Goal: Find specific page/section: Find specific page/section

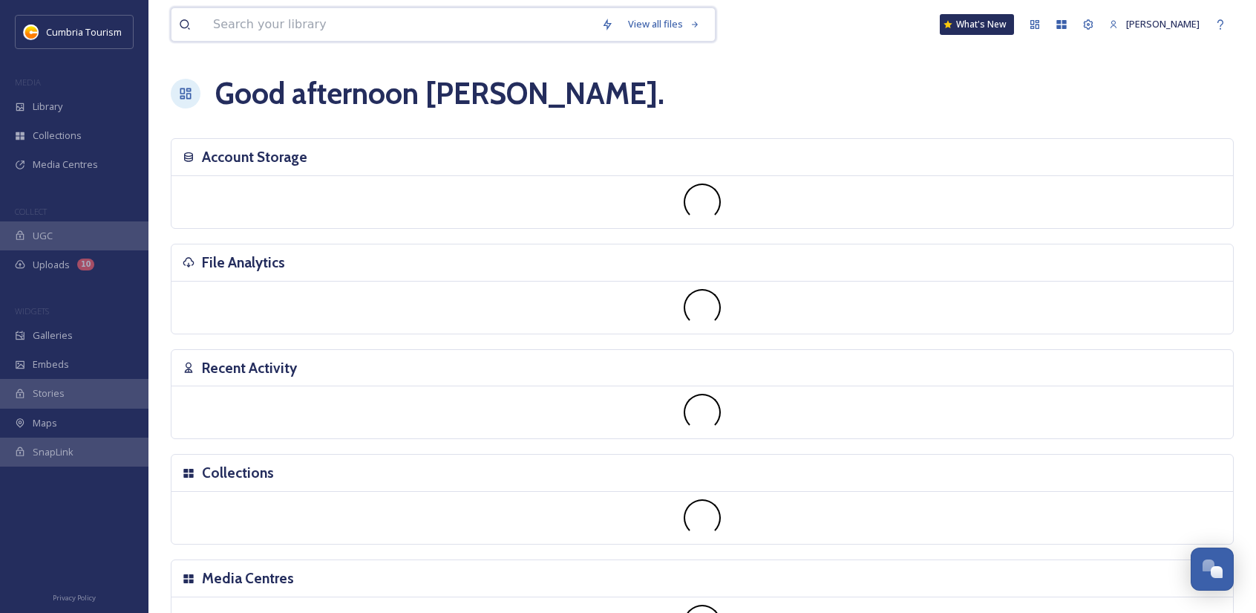
click at [298, 24] on input at bounding box center [400, 24] width 388 height 33
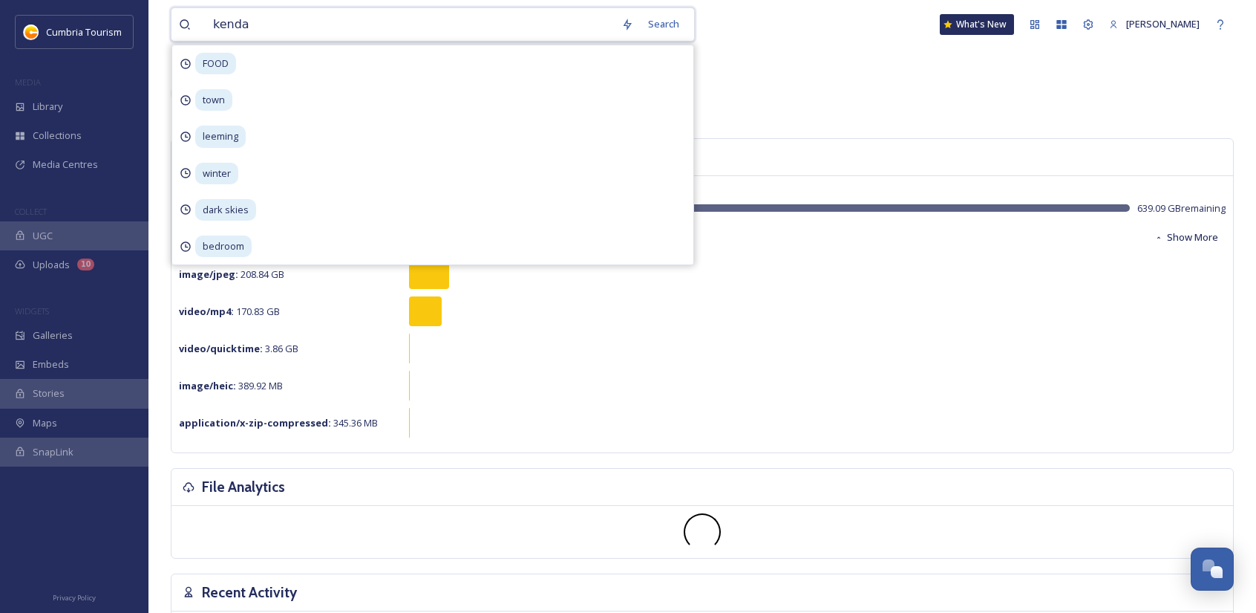
type input "kendal"
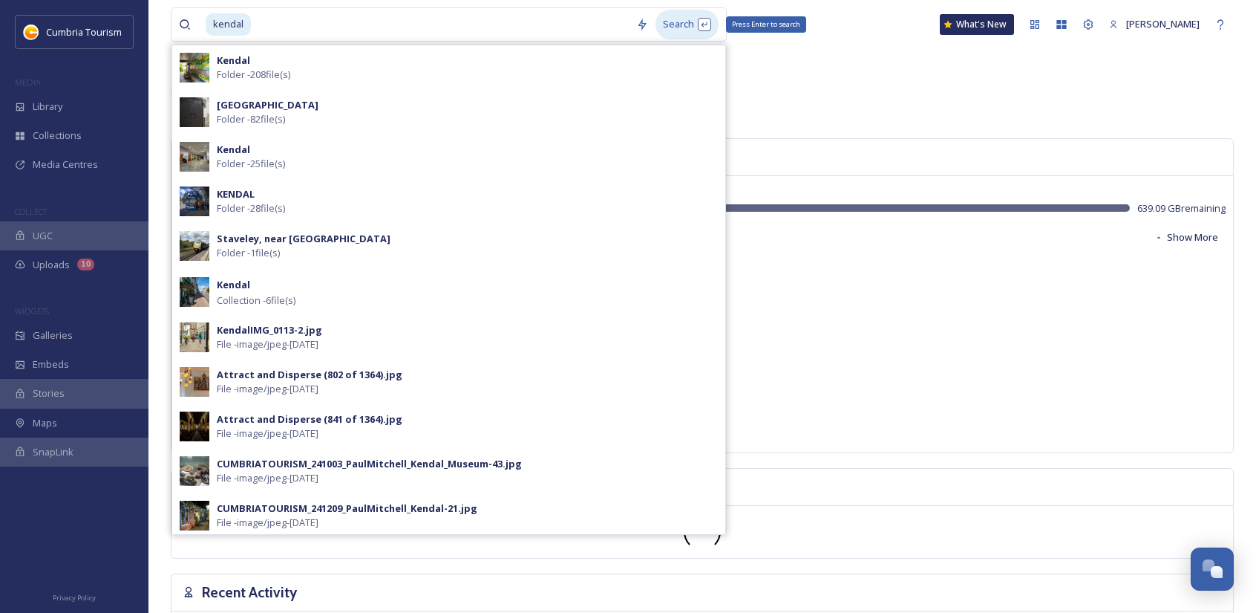
click at [683, 21] on div "Search Press Enter to search" at bounding box center [687, 24] width 63 height 29
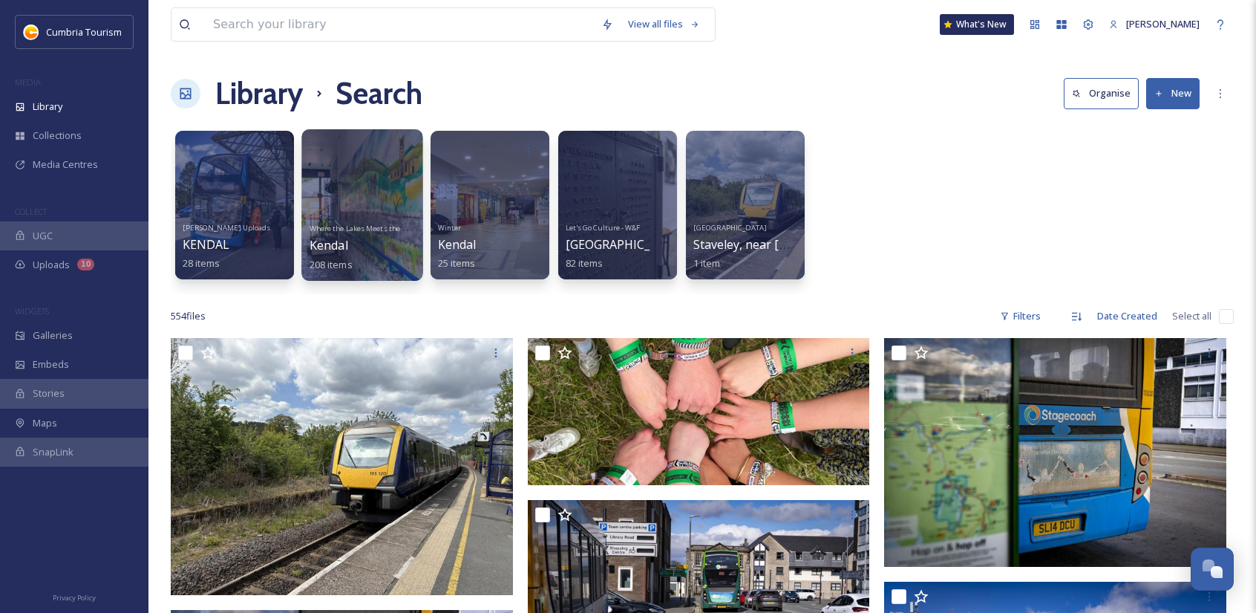
click at [329, 172] on div at bounding box center [361, 204] width 121 height 151
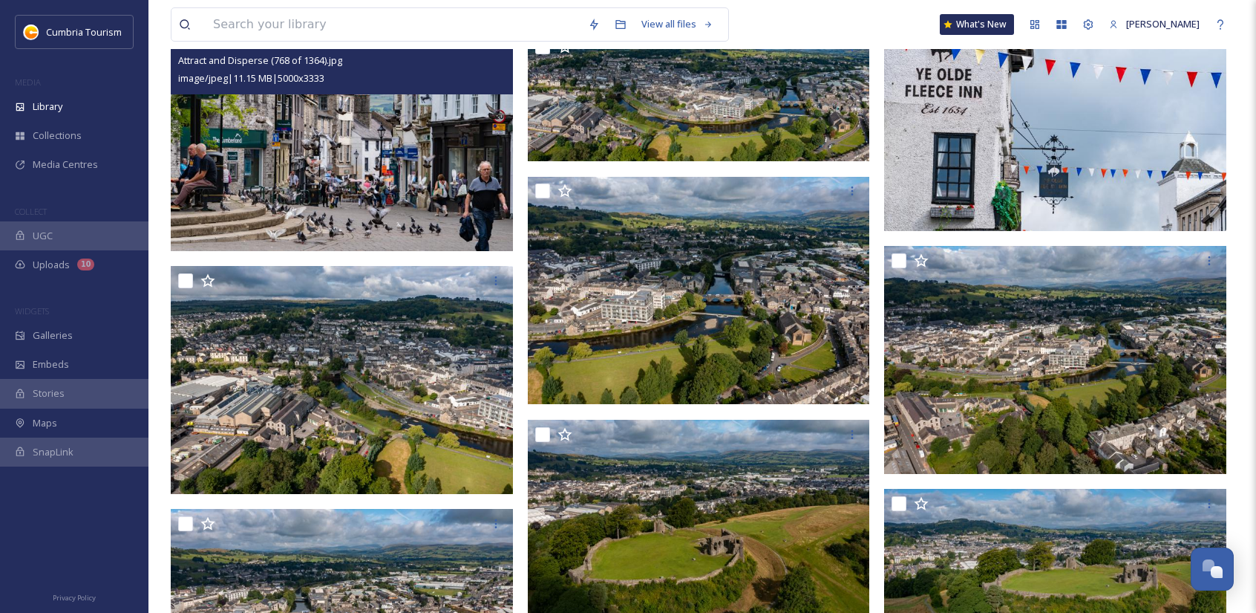
scroll to position [6460, 0]
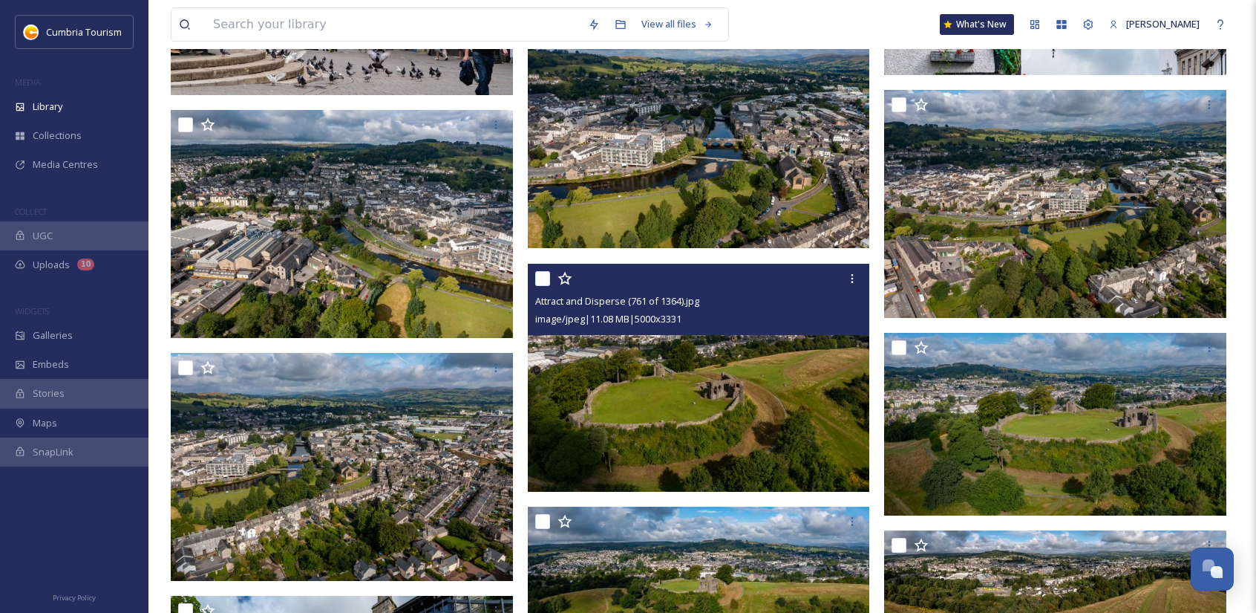
click at [722, 428] on img at bounding box center [699, 378] width 342 height 228
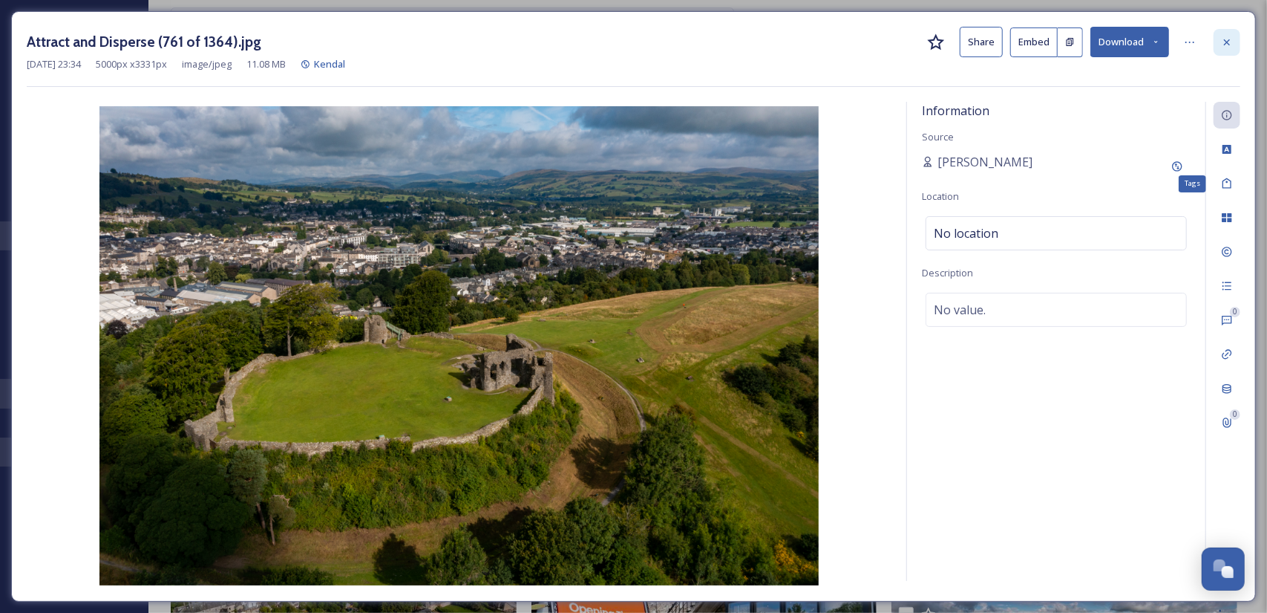
click at [1233, 32] on div at bounding box center [1227, 42] width 27 height 27
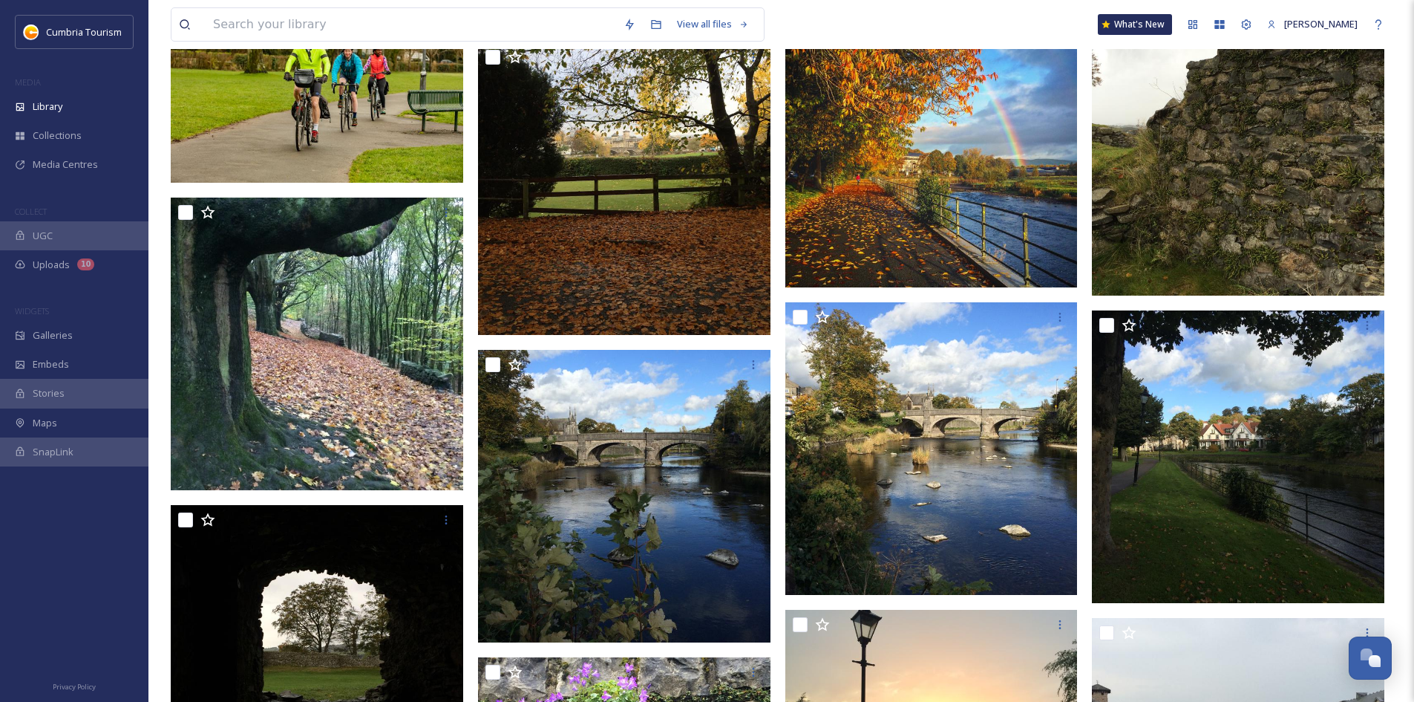
scroll to position [10256, 0]
